Goal: Task Accomplishment & Management: Manage account settings

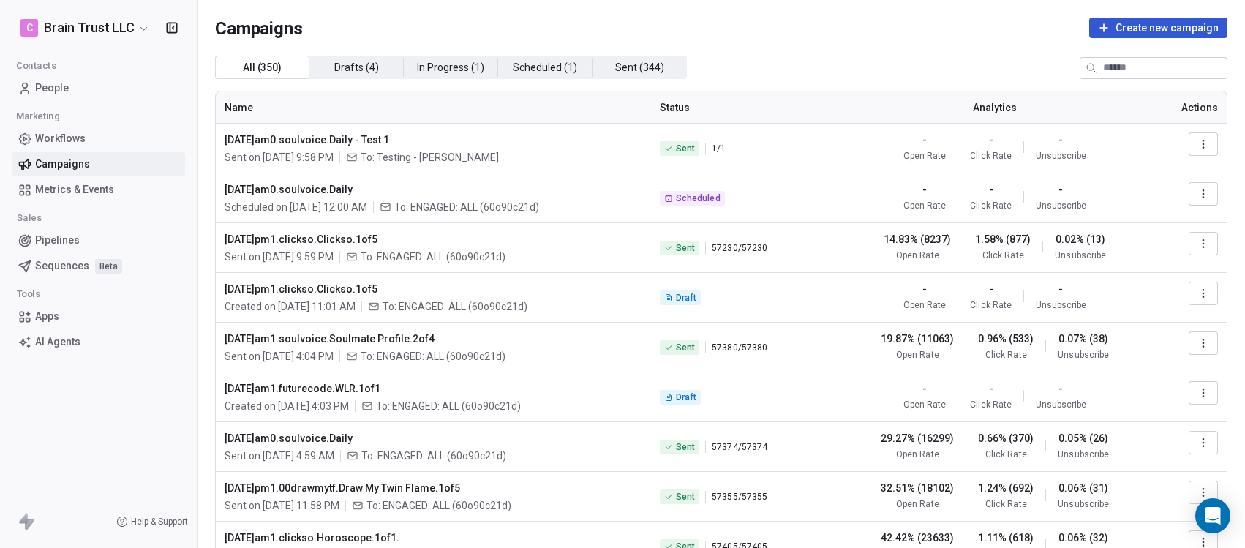
click at [1036, 71] on div "All ( 350 ) All ( 350 ) Drafts ( 4 ) Drafts ( 4 ) In Progress ( 1 ) In Progress…" at bounding box center [721, 67] width 1012 height 23
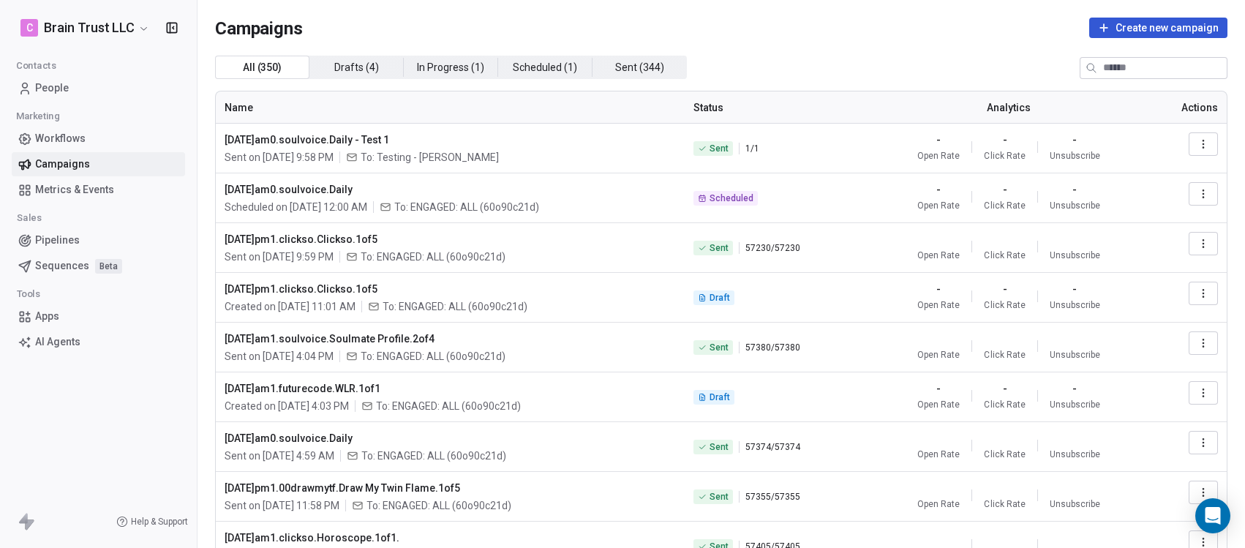
click at [1197, 138] on icon "button" at bounding box center [1203, 144] width 12 height 12
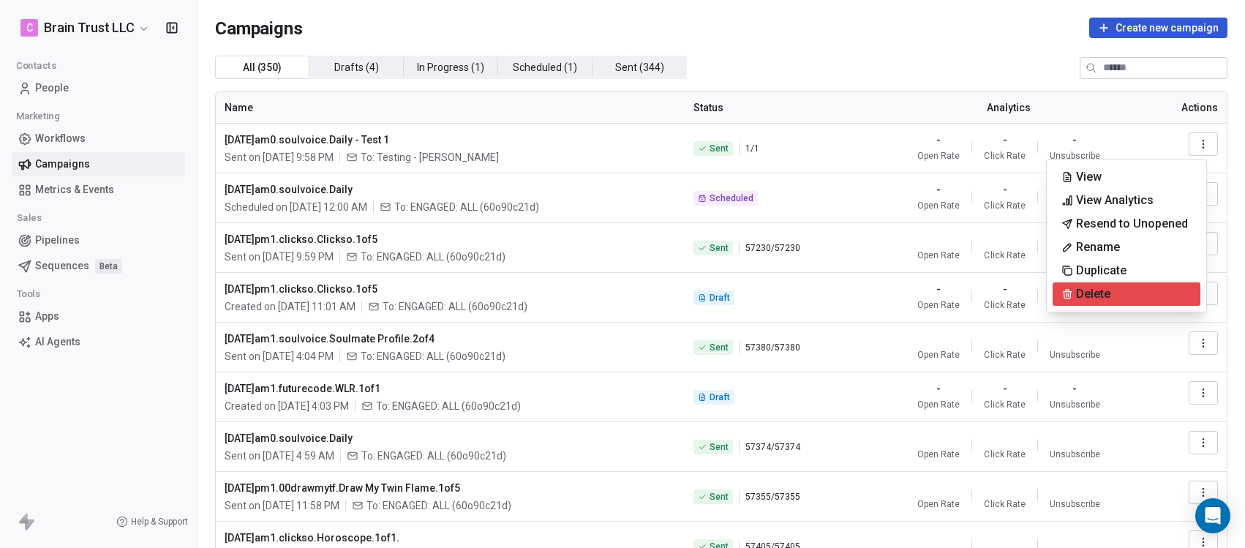
click at [1093, 289] on span "Delete" at bounding box center [1093, 294] width 34 height 18
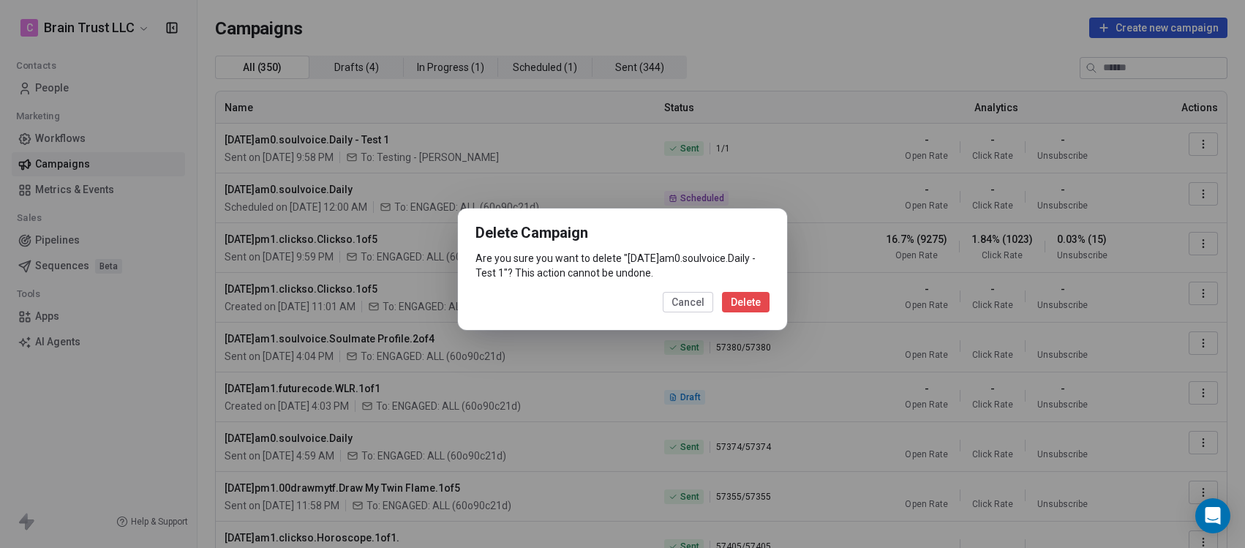
click at [755, 312] on button "Delete" at bounding box center [746, 302] width 48 height 20
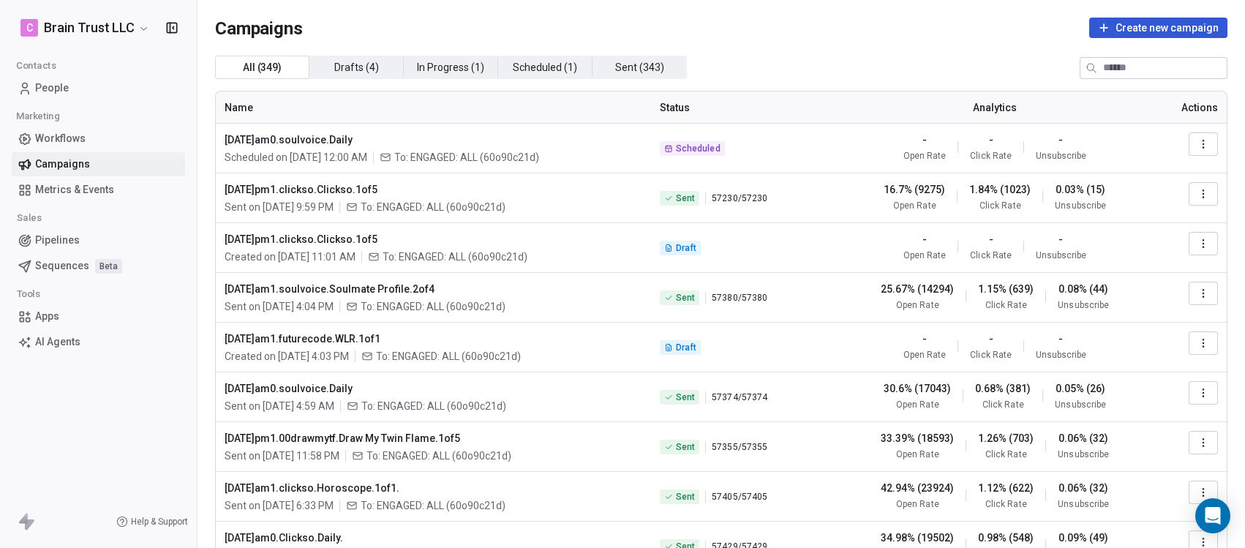
click at [1197, 243] on icon "button" at bounding box center [1203, 244] width 12 height 12
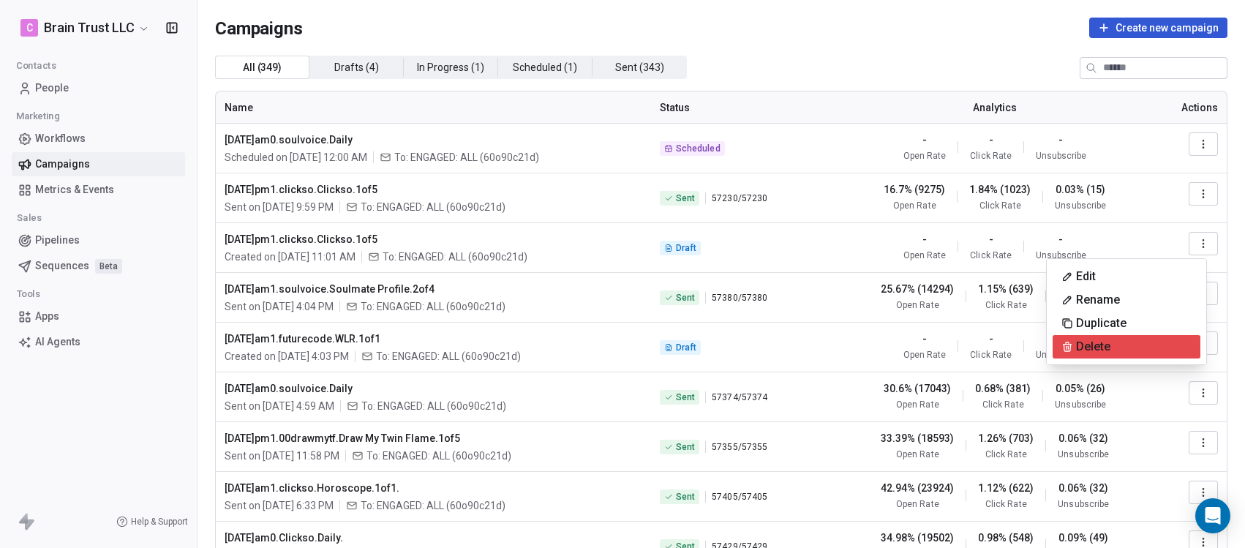
click at [1096, 344] on span "Delete" at bounding box center [1093, 347] width 34 height 18
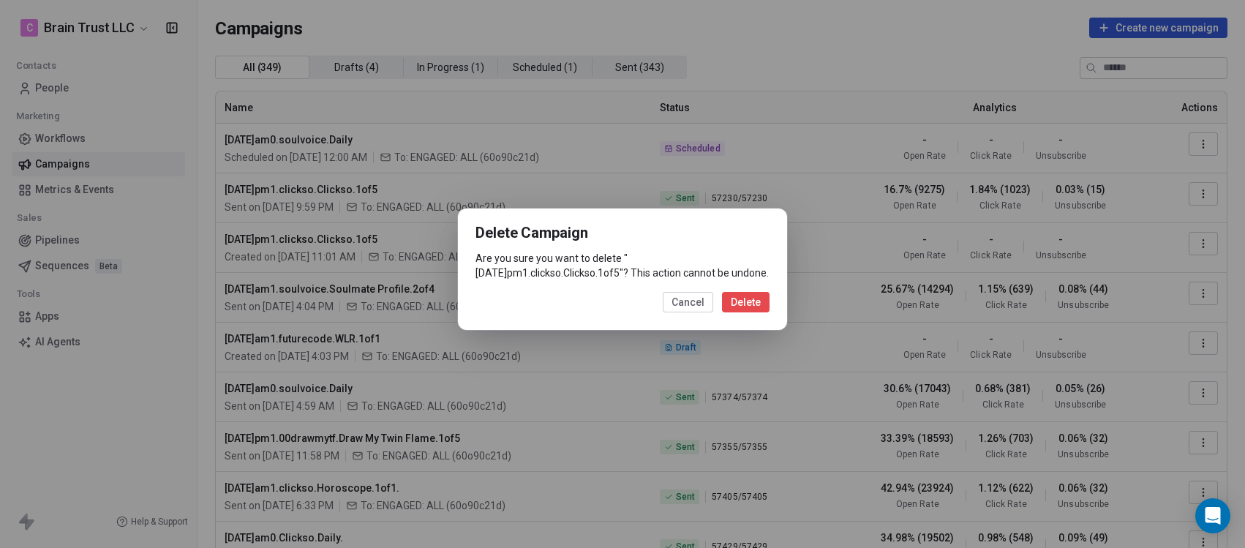
click at [683, 307] on button "Cancel" at bounding box center [688, 302] width 50 height 20
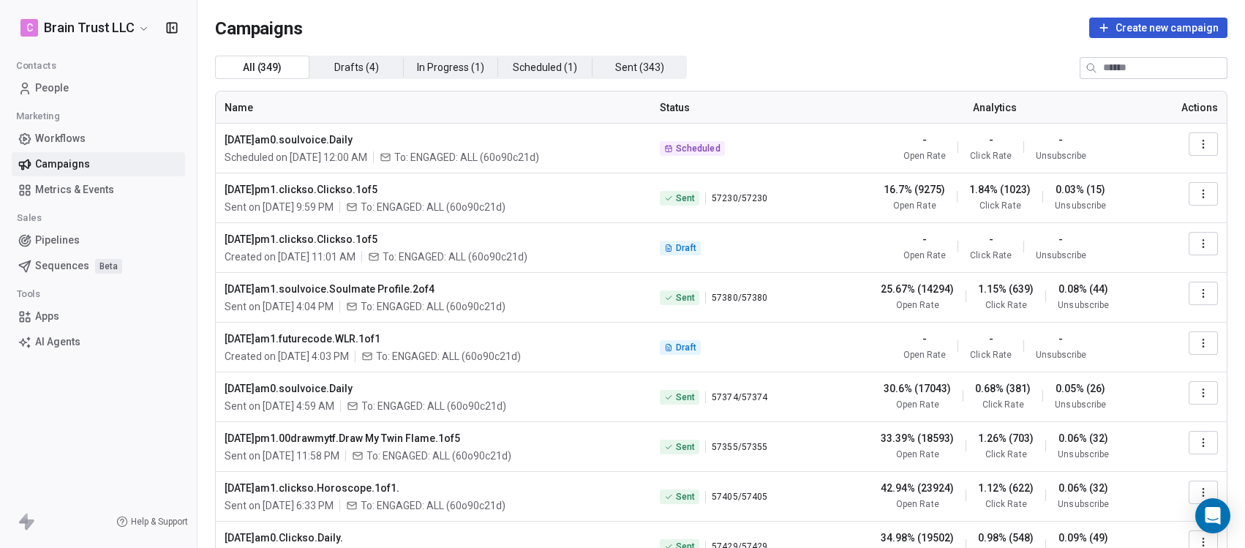
click at [1197, 241] on icon "button" at bounding box center [1203, 244] width 12 height 12
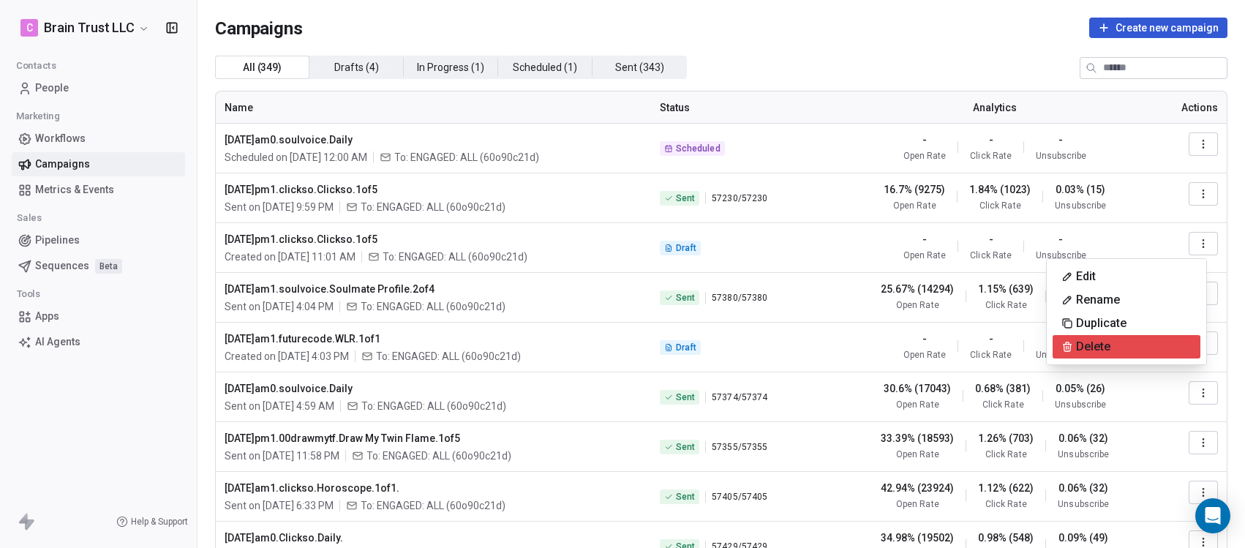
click at [1082, 347] on span "Delete" at bounding box center [1093, 347] width 34 height 18
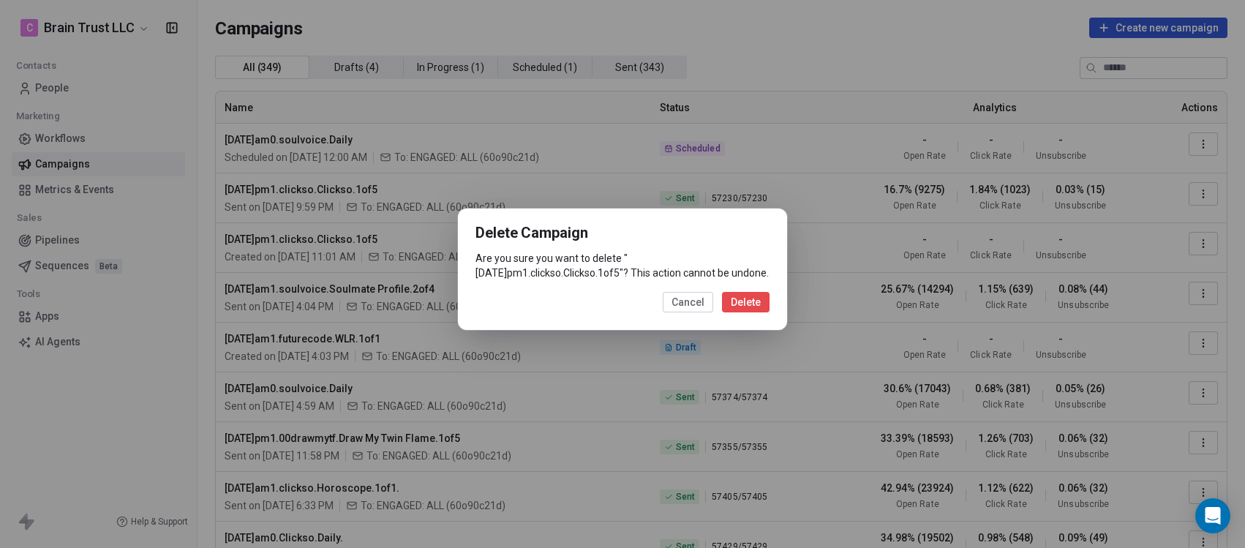
click at [693, 301] on button "Cancel" at bounding box center [688, 302] width 50 height 20
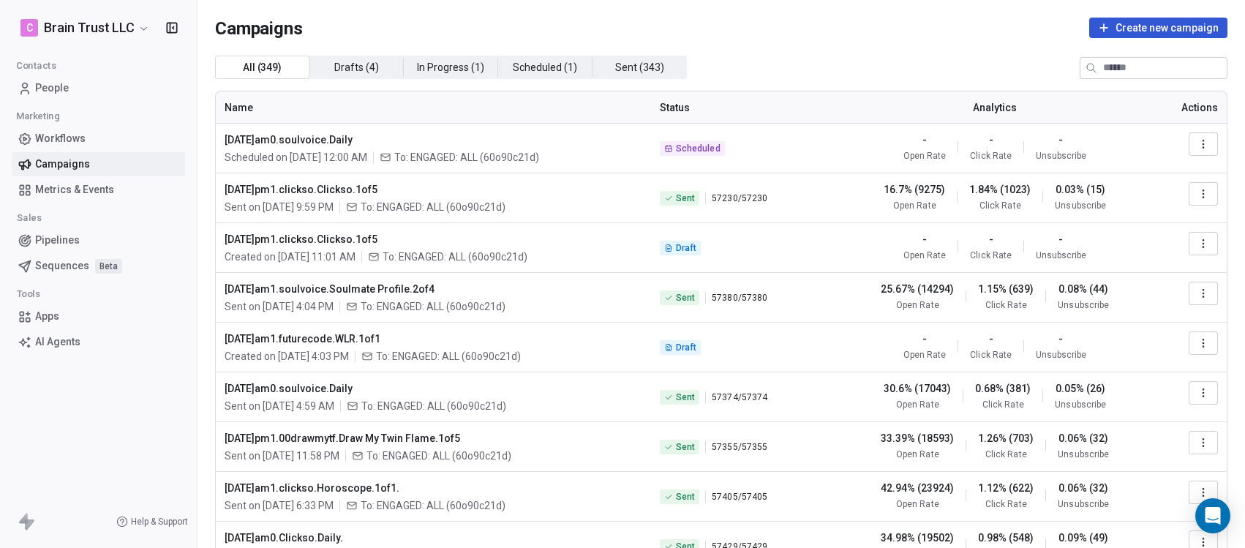
click at [1189, 241] on button "button" at bounding box center [1203, 243] width 29 height 23
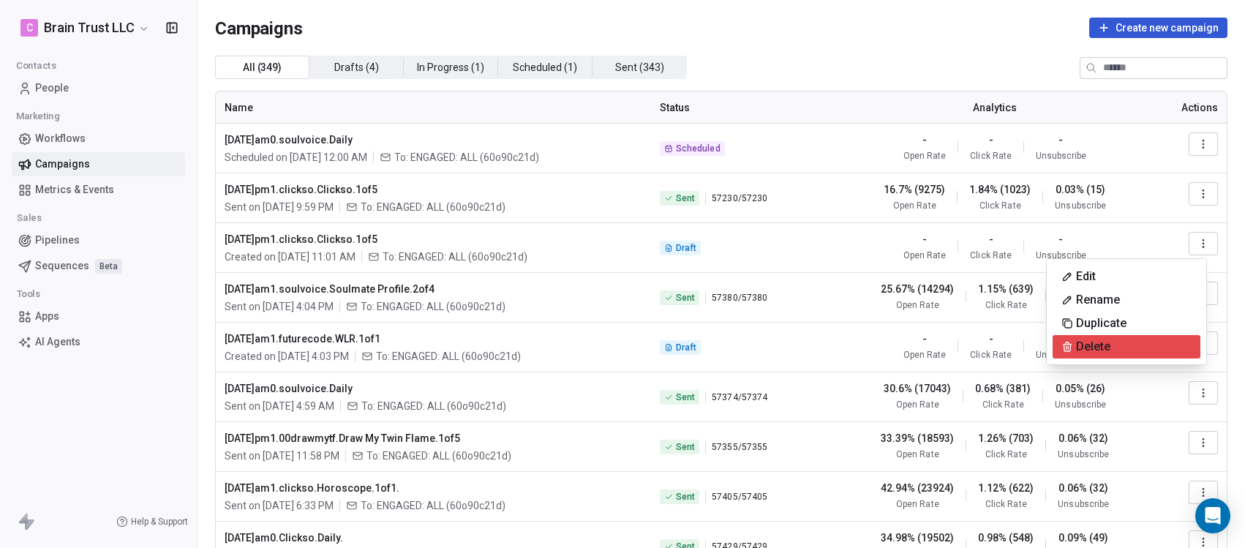
click at [1104, 338] on span "Delete" at bounding box center [1093, 347] width 34 height 18
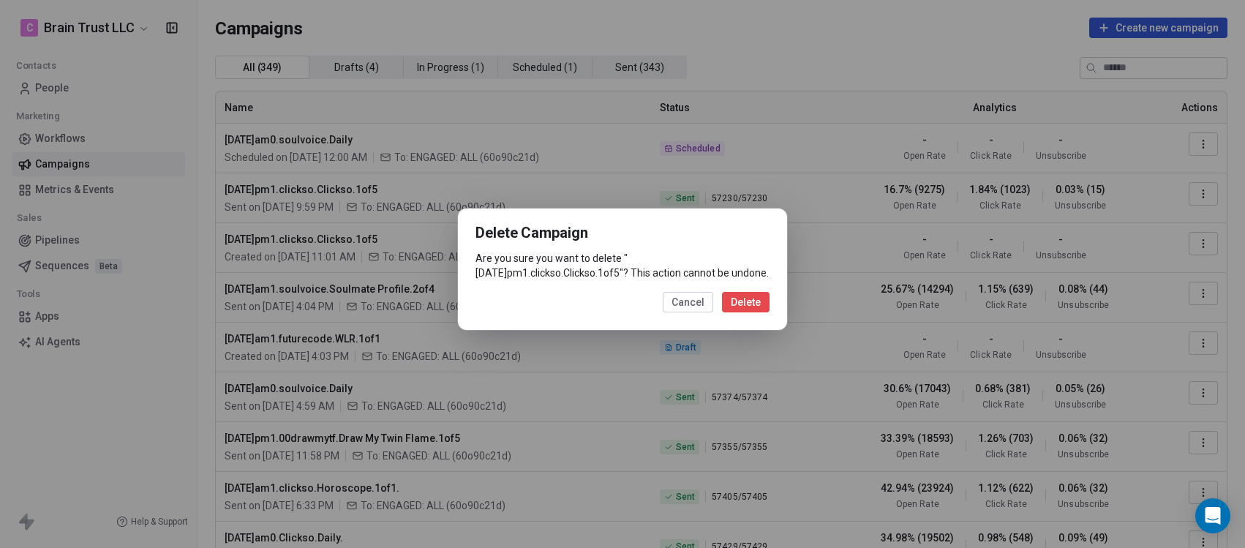
click at [759, 304] on button "Delete" at bounding box center [746, 302] width 48 height 20
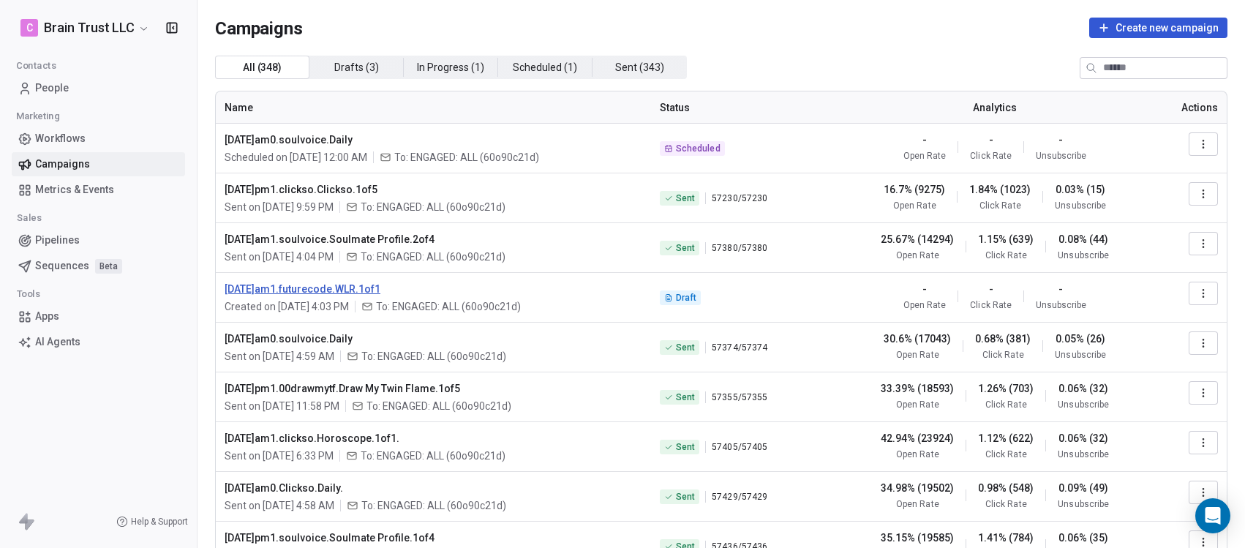
click at [361, 288] on span "[DATE]am1.futurecode.WLR.1of1" at bounding box center [434, 289] width 418 height 15
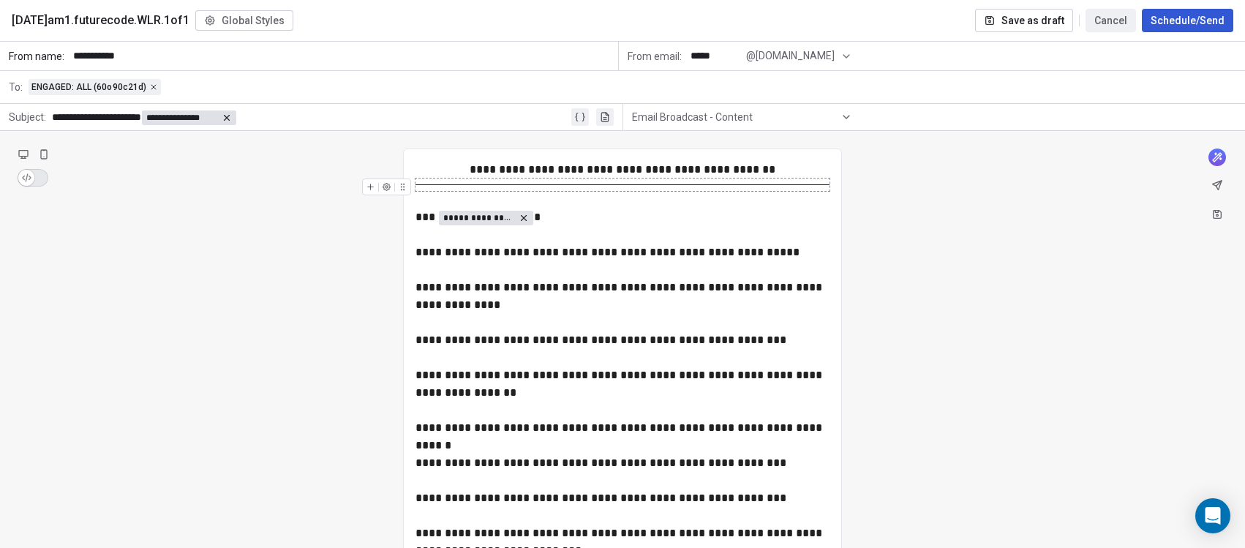
click at [1100, 20] on button "Cancel" at bounding box center [1110, 20] width 50 height 23
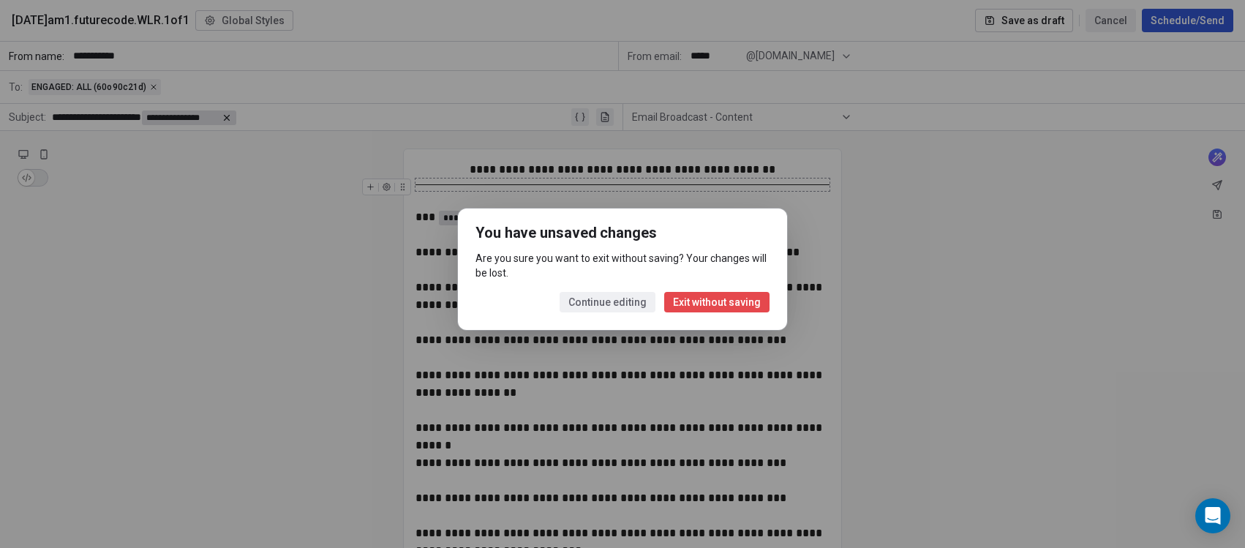
click at [704, 301] on button "Exit without saving" at bounding box center [716, 302] width 105 height 20
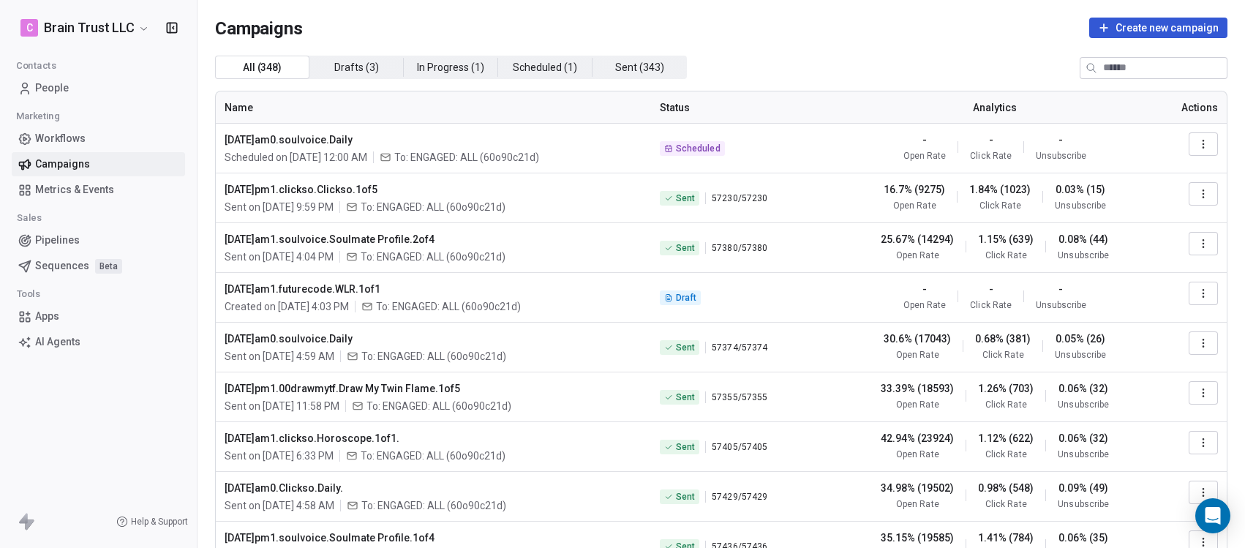
click at [42, 383] on div "C Brain Trust LLC Contacts People Marketing Workflows Campaigns Metrics & Event…" at bounding box center [98, 274] width 197 height 548
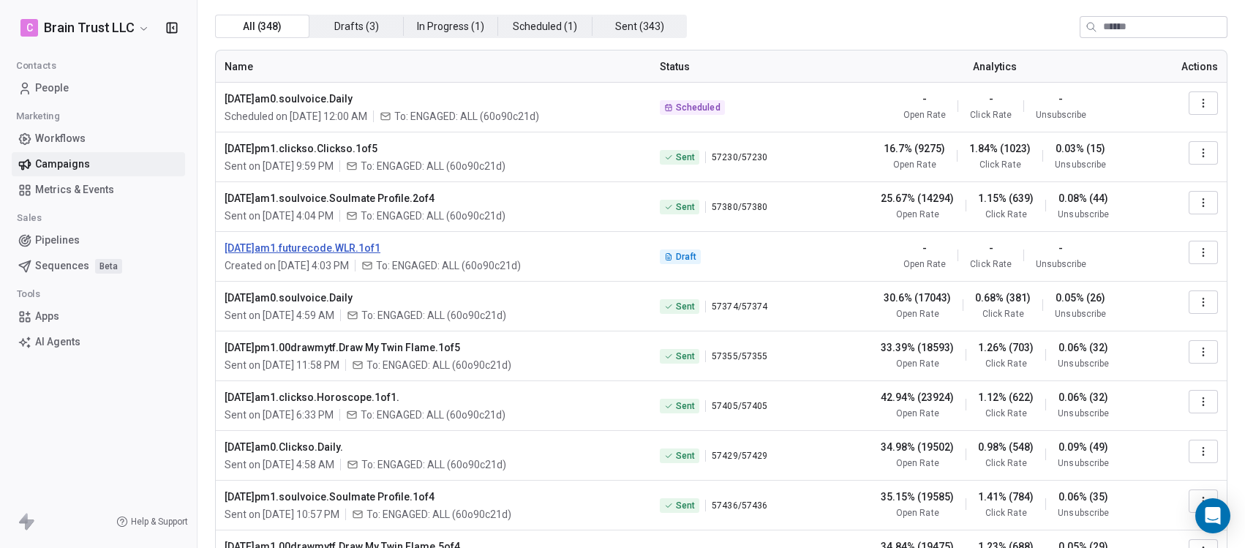
scroll to position [78, 0]
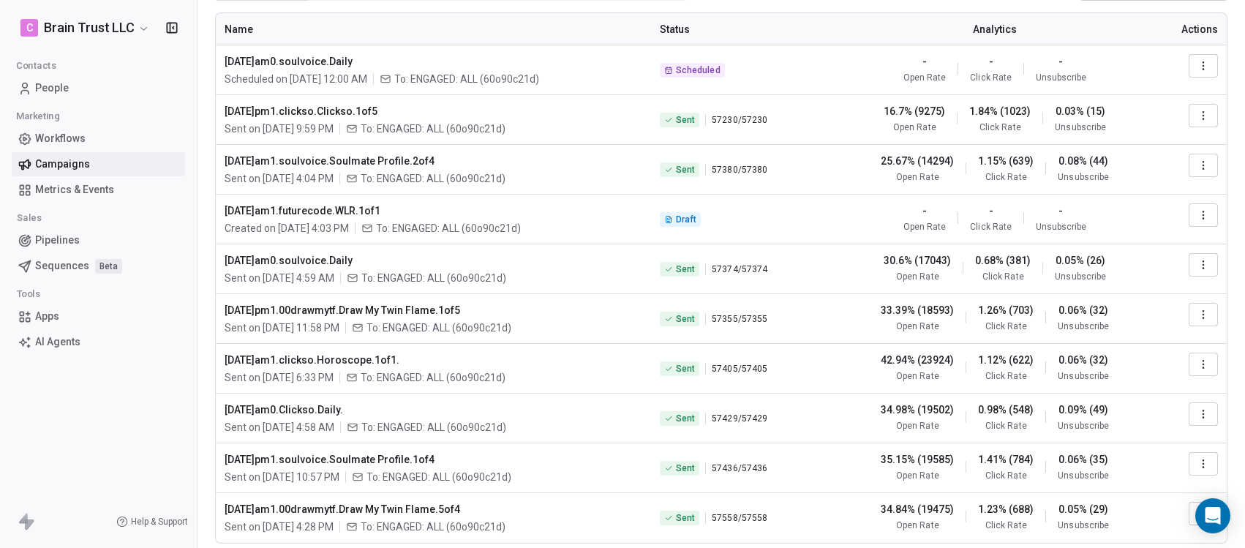
drag, startPoint x: 316, startPoint y: 203, endPoint x: 221, endPoint y: 213, distance: 95.6
click at [220, 214] on td "2025.10.03.am1.futurecode.WLR.1of1 Created on Oct 1, 2025, 4:03 PM To: ENGAGED:…" at bounding box center [433, 220] width 435 height 50
copy span "[DATE]am1.futurecode.WLR.1of1"
